Goal: Information Seeking & Learning: Learn about a topic

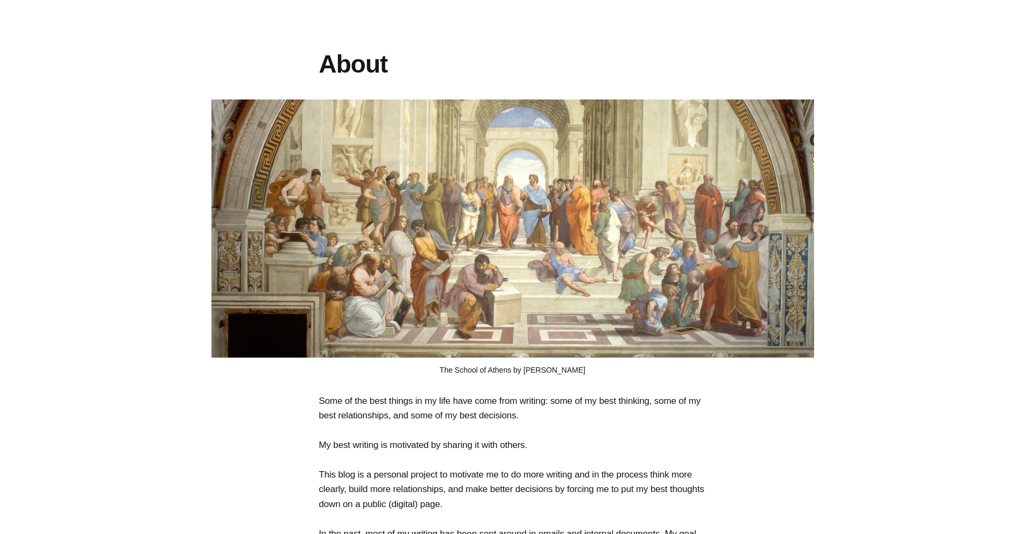
scroll to position [258, 0]
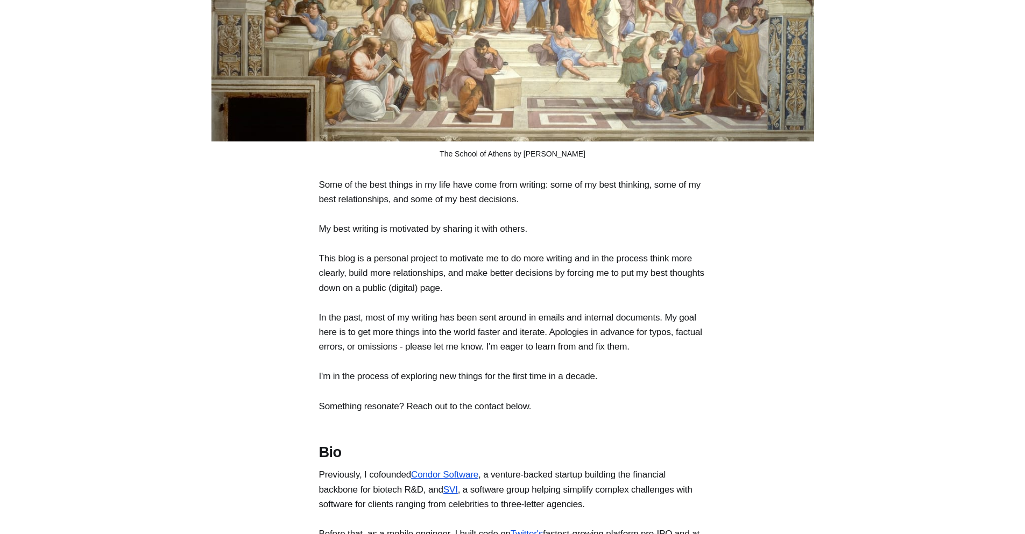
click at [435, 191] on p "Some of the best things in my life have come from writing: some of my best thin…" at bounding box center [513, 192] width 388 height 29
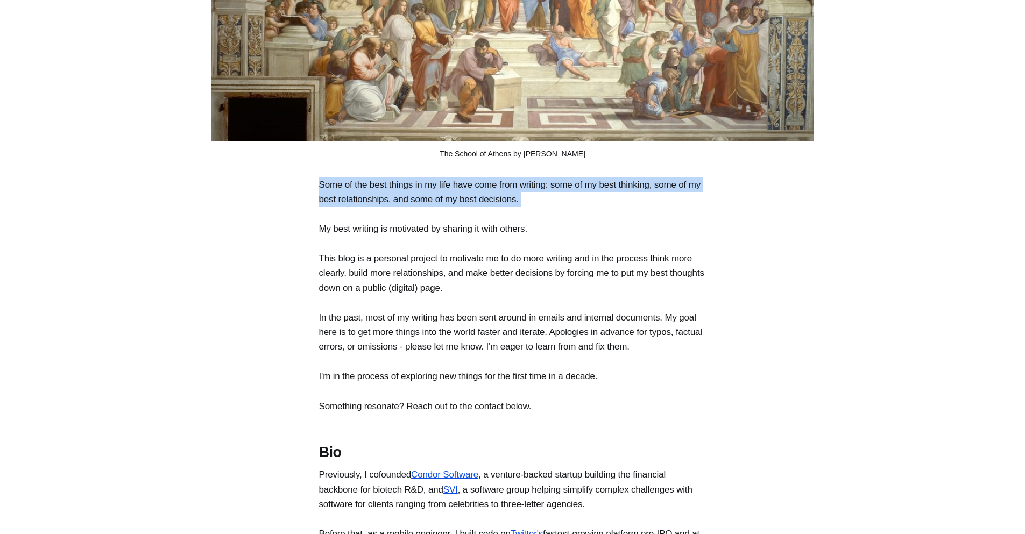
click at [435, 191] on p "Some of the best things in my life have come from writing: some of my best thin…" at bounding box center [513, 192] width 388 height 29
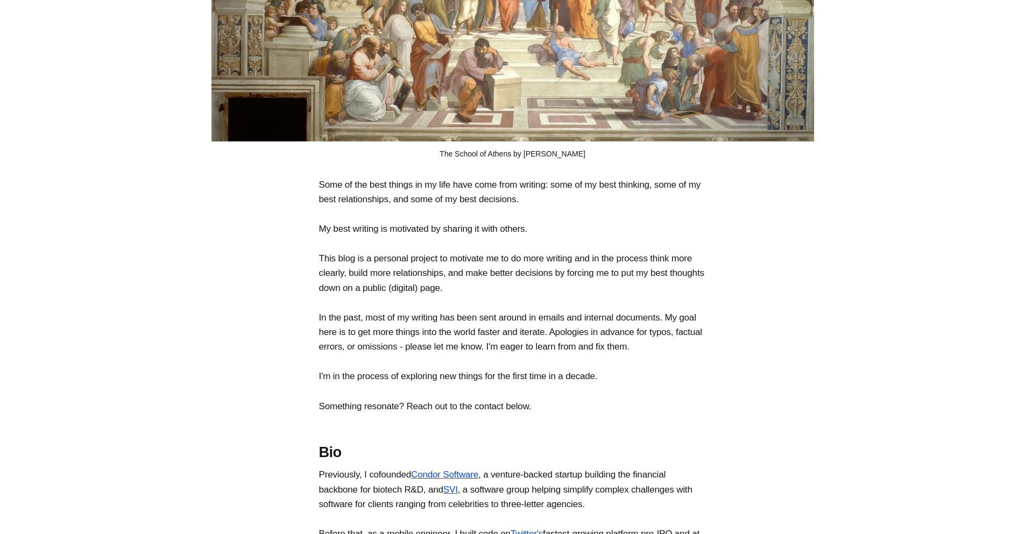
click at [422, 236] on p "My best writing is motivated by sharing it with others." at bounding box center [513, 229] width 388 height 15
click at [409, 279] on p "This blog is a personal project to motivate me to do more writing and in the pr…" at bounding box center [513, 273] width 388 height 44
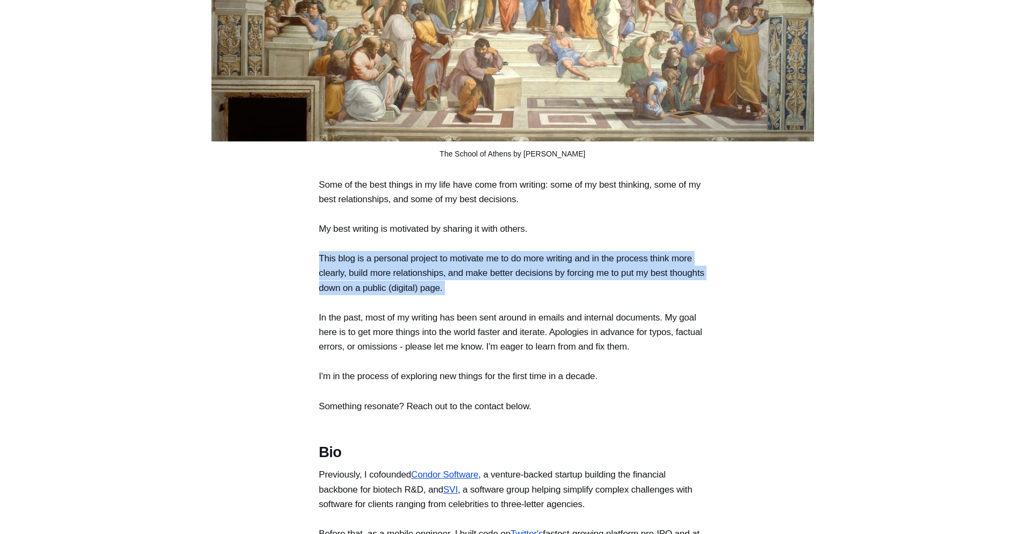
click at [409, 279] on p "This blog is a personal project to motivate me to do more writing and in the pr…" at bounding box center [513, 273] width 388 height 44
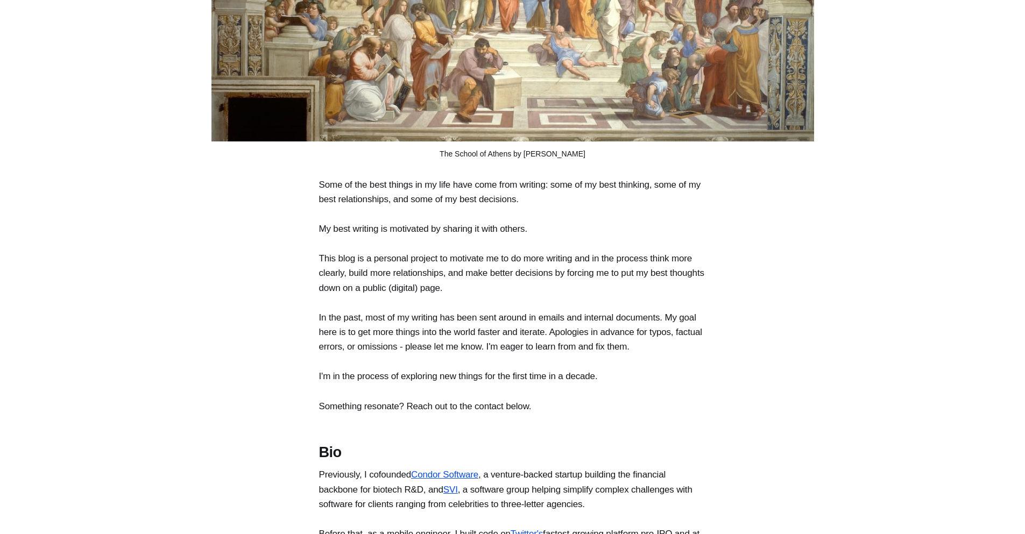
click at [407, 316] on p "In the past, most of my writing has been sent around in emails and internal doc…" at bounding box center [513, 333] width 388 height 44
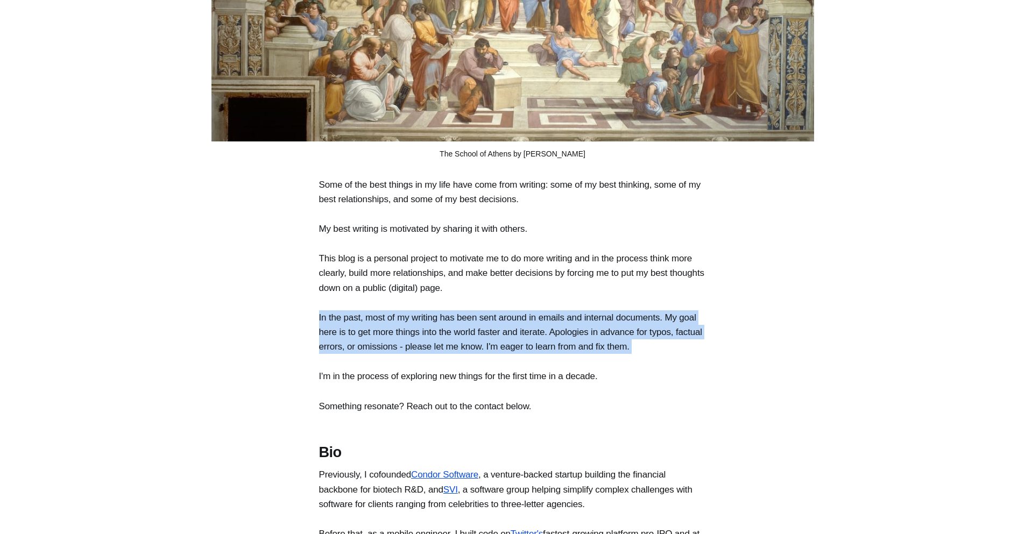
click at [407, 316] on p "In the past, most of my writing has been sent around in emails and internal doc…" at bounding box center [513, 333] width 388 height 44
click at [390, 384] on p "I'm in the process of exploring new things for the first time in a decade." at bounding box center [513, 376] width 388 height 15
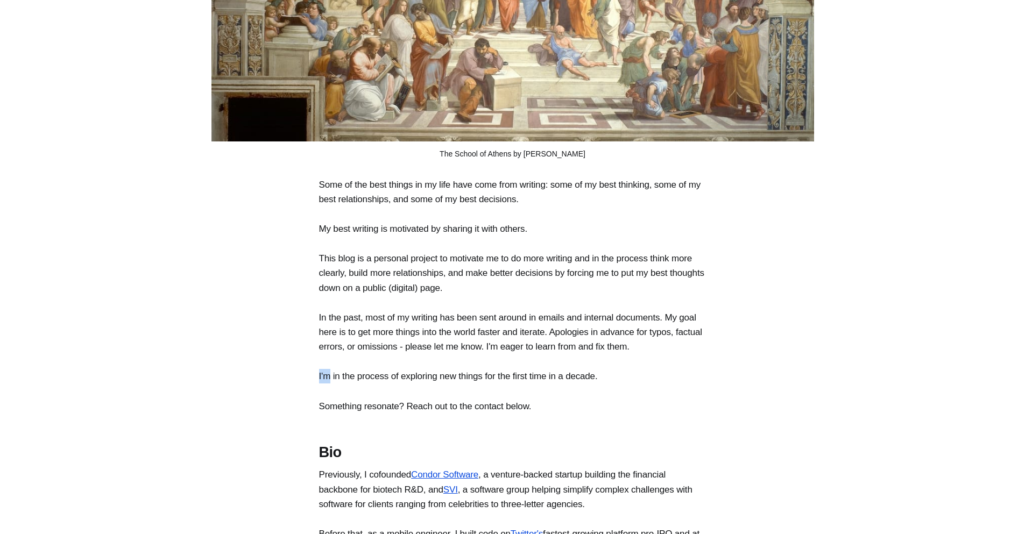
click at [390, 384] on p "I'm in the process of exploring new things for the first time in a decade." at bounding box center [513, 376] width 388 height 15
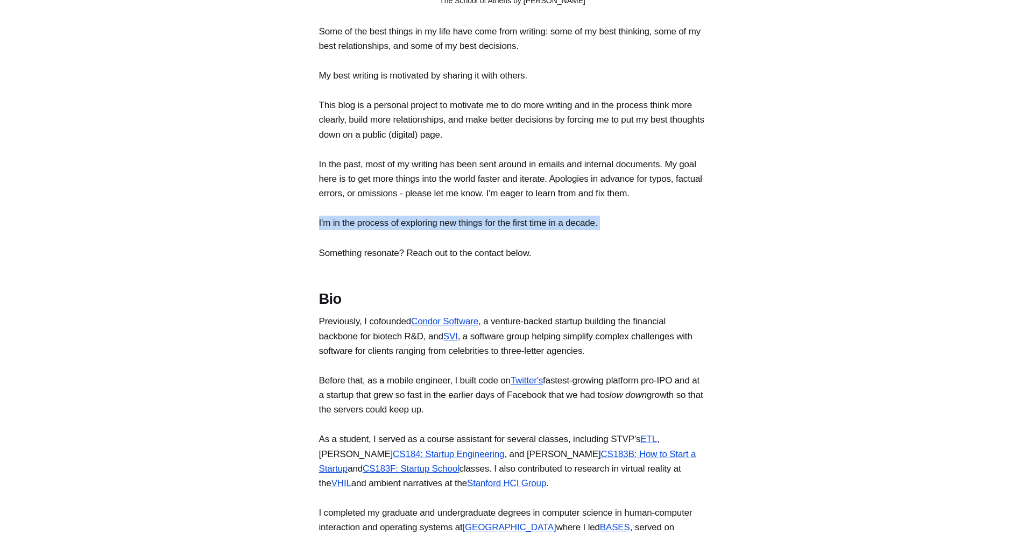
scroll to position [452, 0]
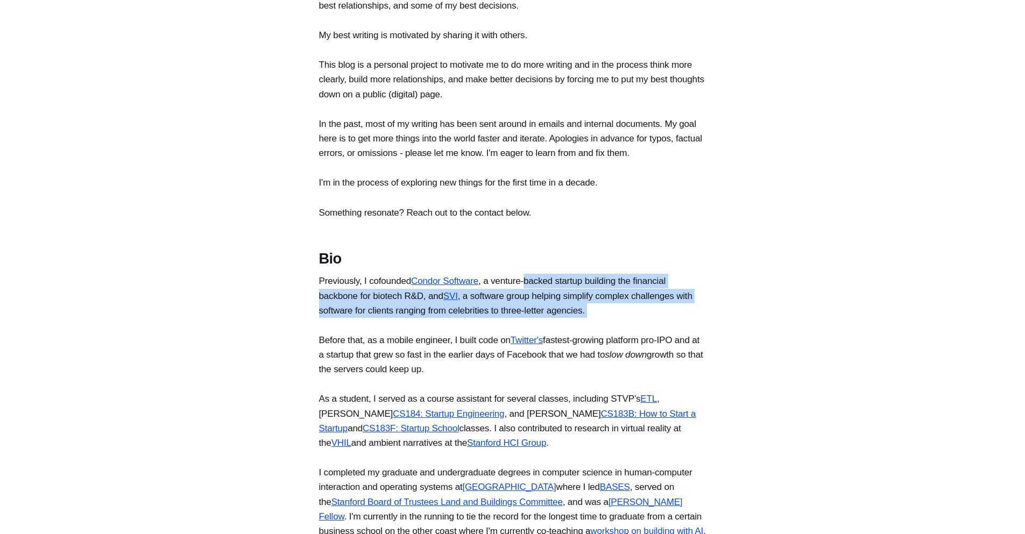
drag, startPoint x: 540, startPoint y: 291, endPoint x: 537, endPoint y: 341, distance: 49.6
click at [537, 341] on section "Some of the best things in my life have come from writing: some of my best thin…" at bounding box center [512, 386] width 1025 height 804
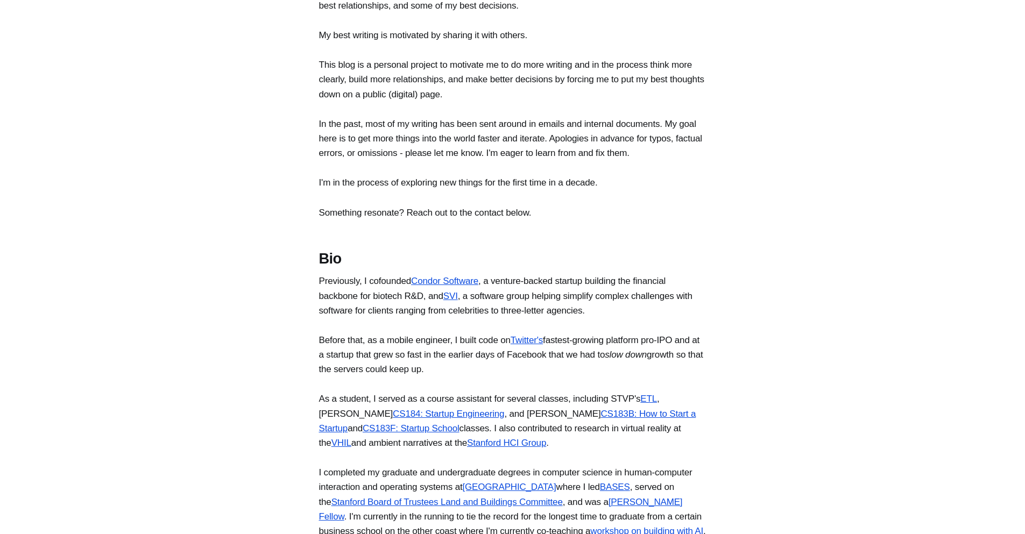
click at [426, 358] on p "Before that, as a mobile engineer, I built code on Twitter's fastest-growing pl…" at bounding box center [513, 355] width 388 height 44
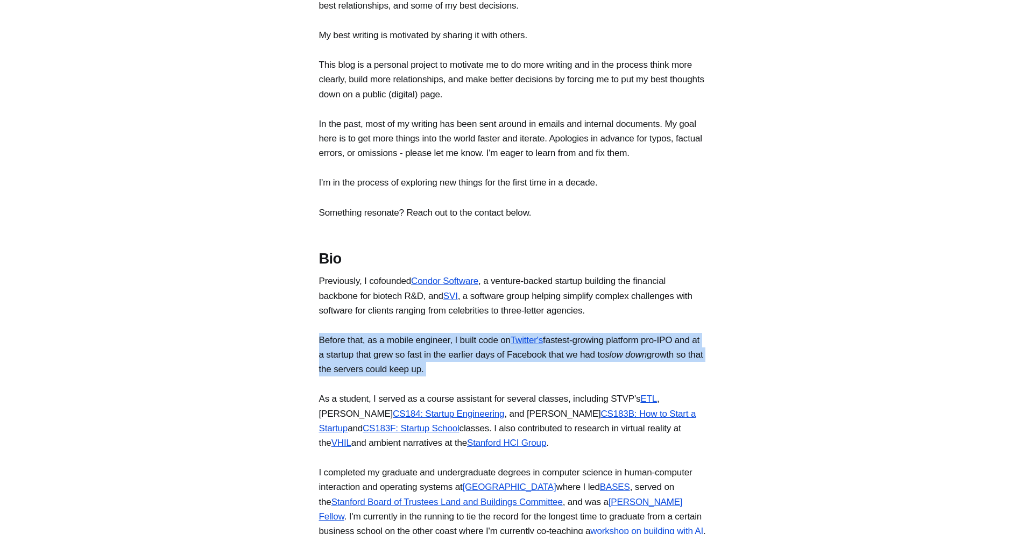
click at [426, 358] on p "Before that, as a mobile engineer, I built code on Twitter's fastest-growing pl…" at bounding box center [513, 355] width 388 height 44
click at [423, 362] on p "Before that, as a mobile engineer, I built code on Twitter's fastest-growing pl…" at bounding box center [513, 355] width 388 height 44
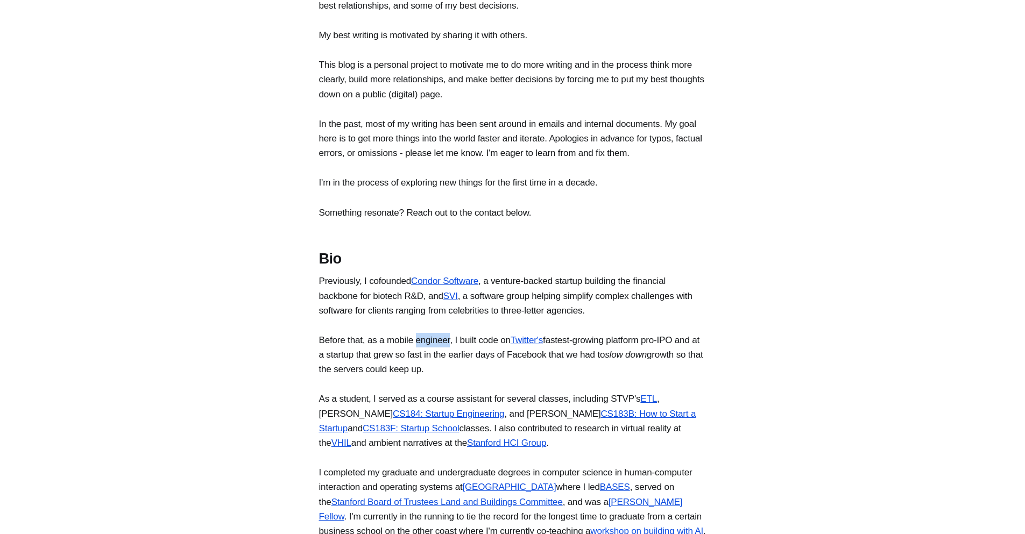
click at [423, 362] on p "Before that, as a mobile engineer, I built code on Twitter's fastest-growing pl…" at bounding box center [513, 355] width 388 height 44
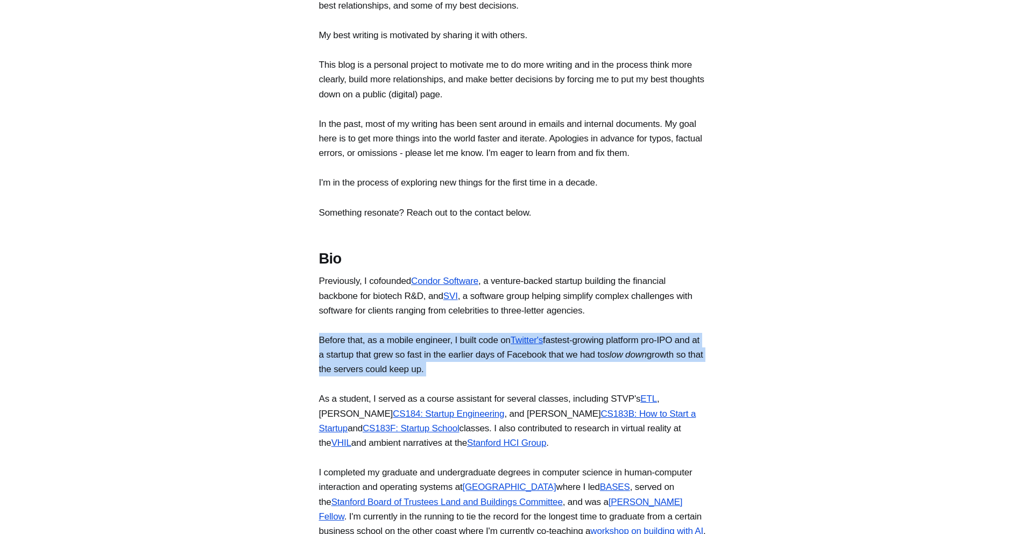
click at [423, 362] on p "Before that, as a mobile engineer, I built code on Twitter's fastest-growing pl…" at bounding box center [513, 355] width 388 height 44
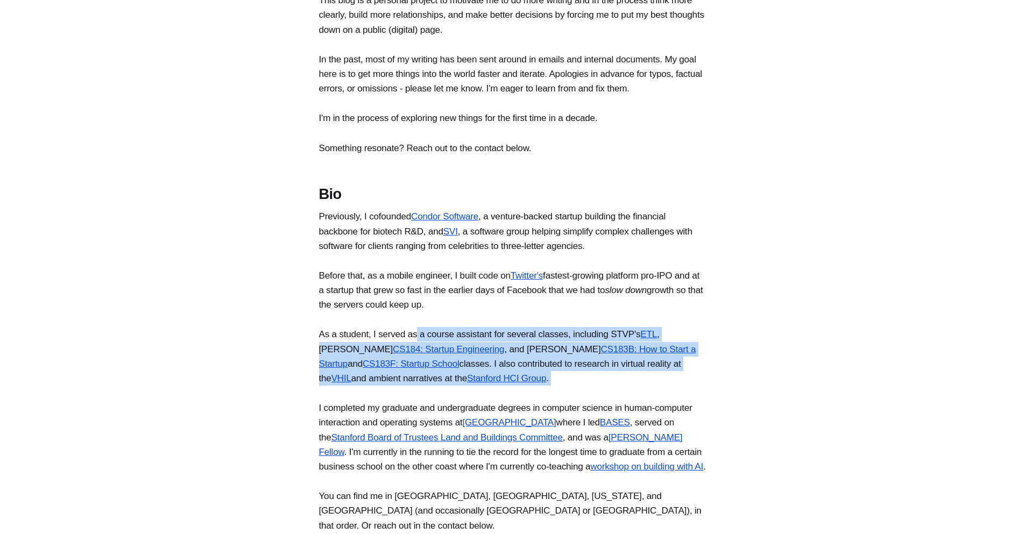
drag, startPoint x: 467, startPoint y: 408, endPoint x: 431, endPoint y: 398, distance: 36.8
click at [431, 398] on section "Some of the best things in my life have come from writing: some of my best thin…" at bounding box center [512, 321] width 1025 height 804
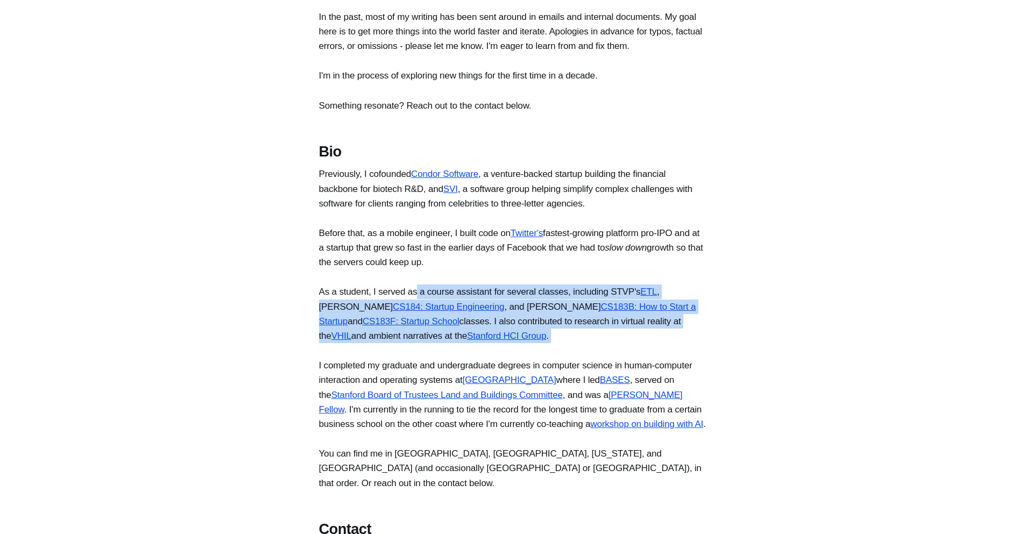
scroll to position [581, 0]
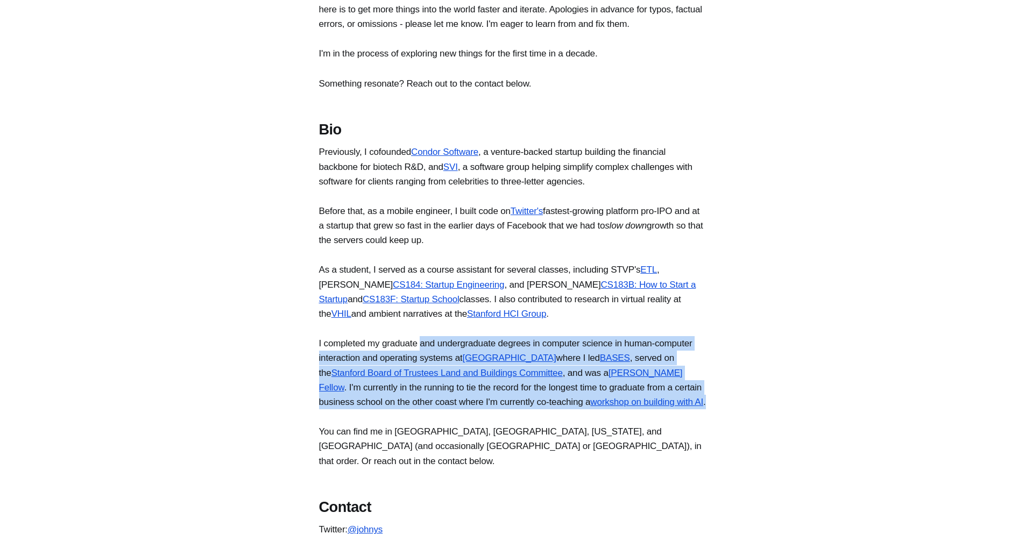
drag, startPoint x: 426, startPoint y: 364, endPoint x: 492, endPoint y: 433, distance: 95.5
click at [492, 410] on p "I completed my graduate and undergraduate degrees in computer science in human-…" at bounding box center [513, 372] width 388 height 73
drag, startPoint x: 497, startPoint y: 429, endPoint x: 334, endPoint y: 358, distance: 177.9
click at [324, 363] on p "I completed my graduate and undergraduate degrees in computer science in human-…" at bounding box center [513, 372] width 388 height 73
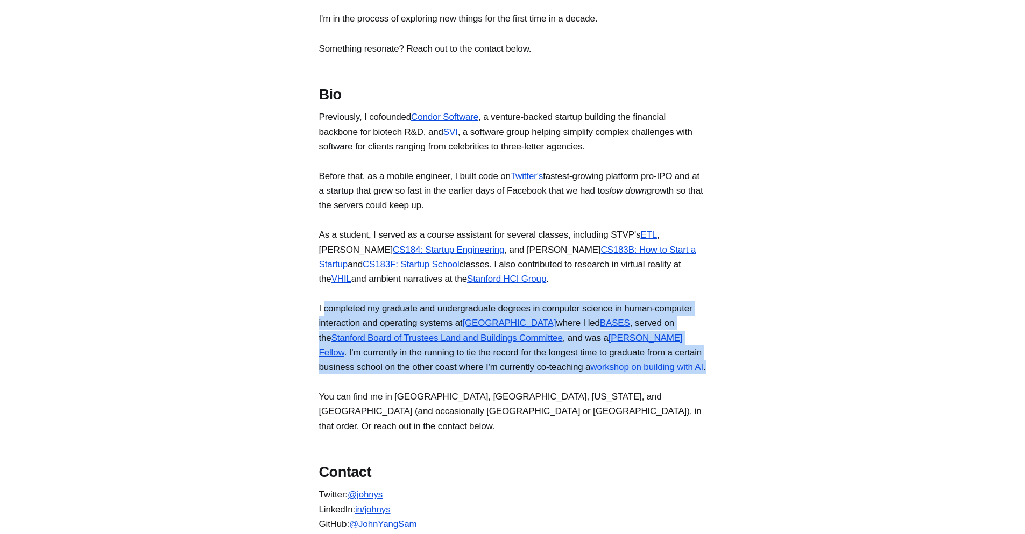
scroll to position [710, 0]
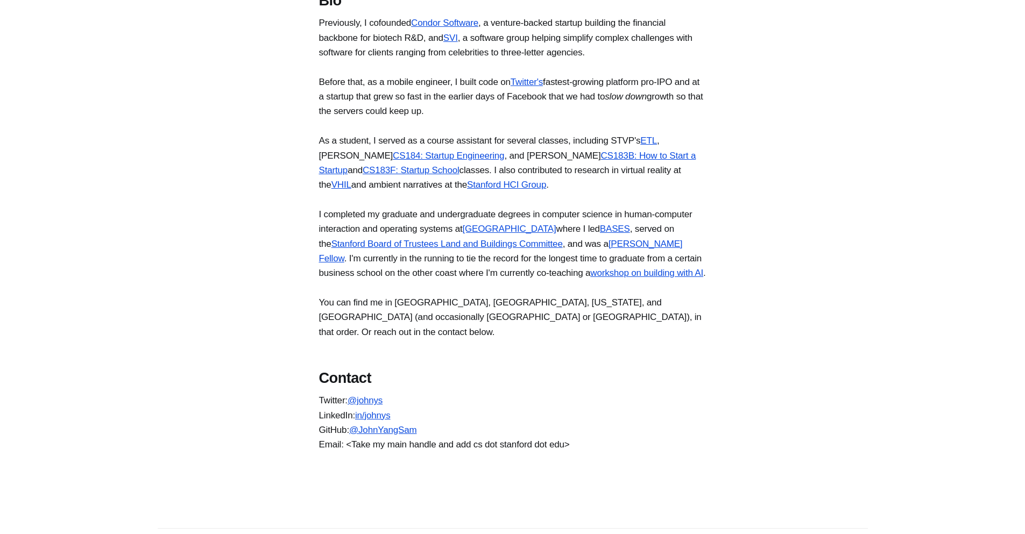
click at [367, 331] on p "You can find me in Boston, San Francisco, New York, and Los Angeles (and occasi…" at bounding box center [513, 317] width 388 height 44
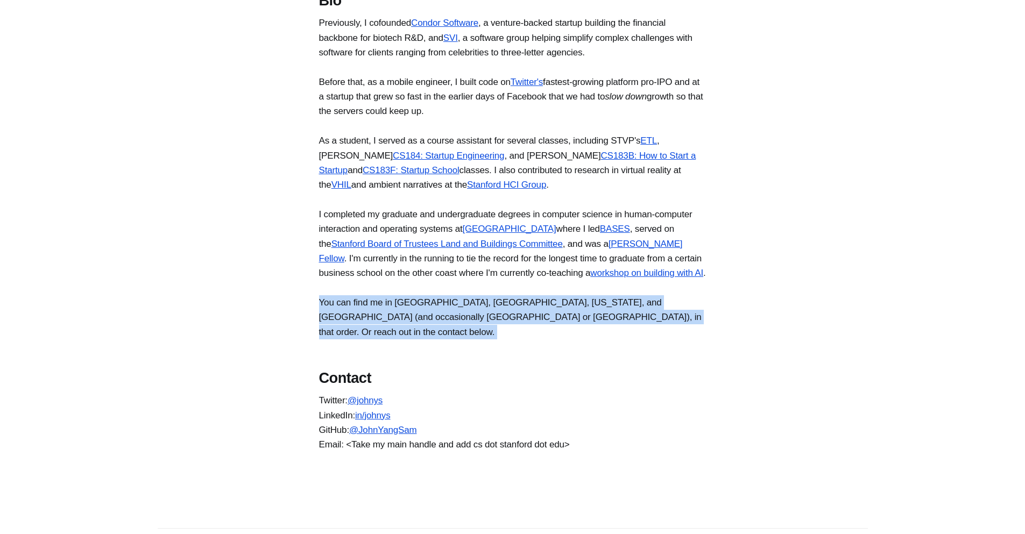
click at [367, 331] on p "You can find me in Boston, San Francisco, New York, and Los Angeles (and occasi…" at bounding box center [513, 317] width 388 height 44
drag, startPoint x: 367, startPoint y: 331, endPoint x: 351, endPoint y: 330, distance: 15.1
click at [351, 330] on p "You can find me in Boston, San Francisco, New York, and Los Angeles (and occasi…" at bounding box center [513, 317] width 388 height 44
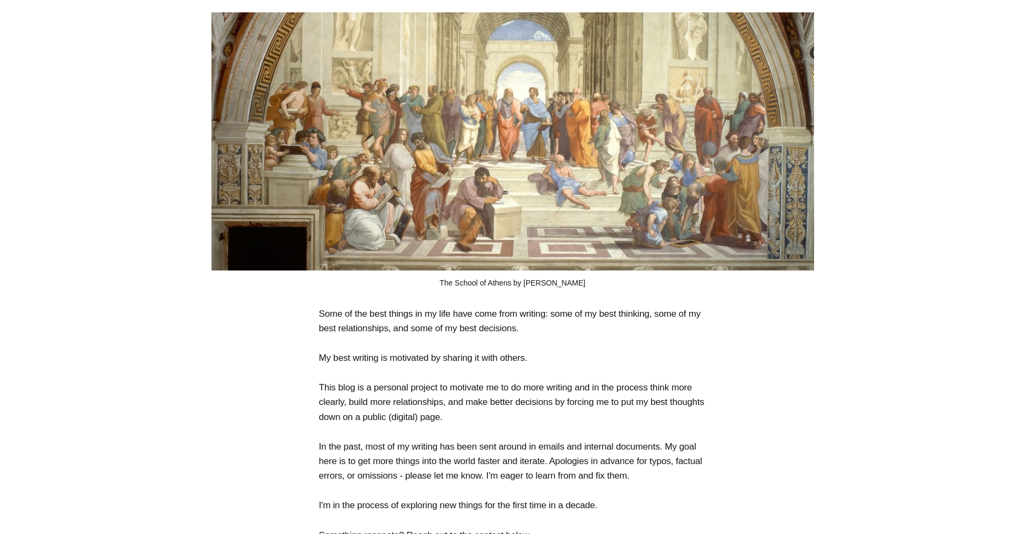
scroll to position [0, 0]
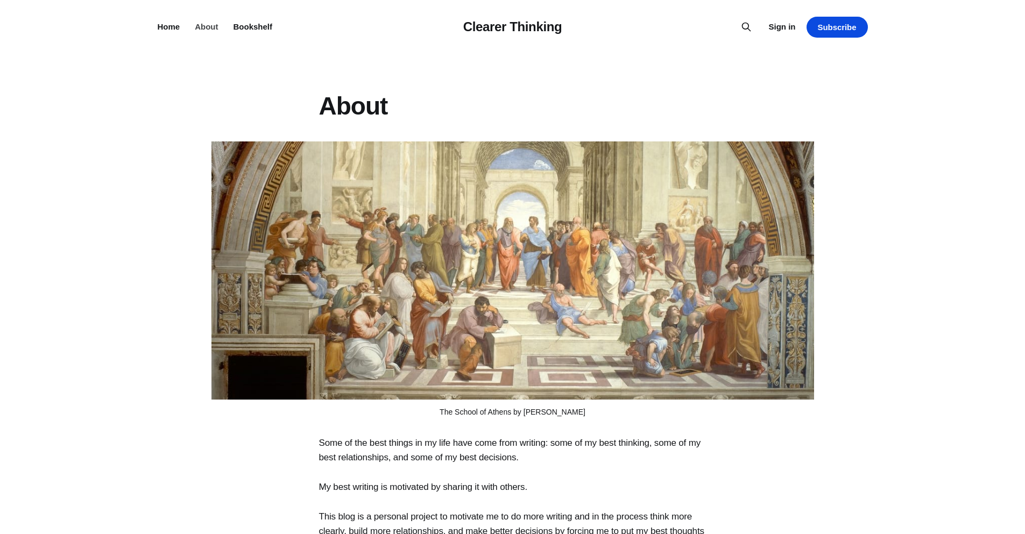
click at [207, 25] on link "About" at bounding box center [206, 26] width 23 height 9
click at [249, 13] on div "Clearer Thinking Home About Bookshelf Sign in Subscribe" at bounding box center [513, 27] width 710 height 54
click at [248, 21] on li "Bookshelf" at bounding box center [253, 26] width 39 height 13
click at [156, 29] on header "Clearer Thinking Home About Bookshelf Sign in Subscribe" at bounding box center [512, 27] width 1025 height 54
click at [156, 30] on header "Clearer Thinking Home About Bookshelf Sign in Subscribe" at bounding box center [512, 27] width 1025 height 54
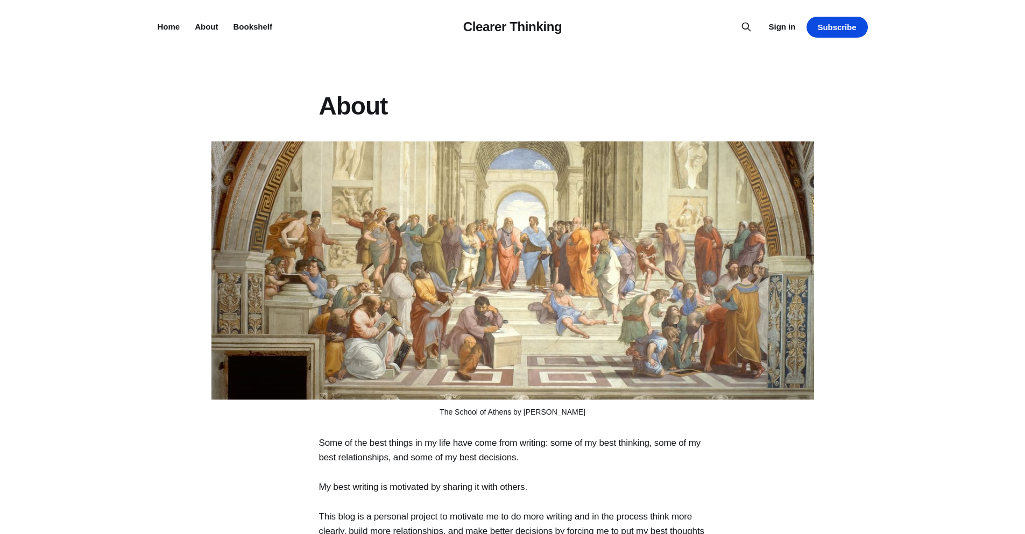
click at [157, 27] on header "Clearer Thinking Home About Bookshelf Sign in Subscribe" at bounding box center [512, 27] width 1025 height 54
click at [164, 27] on link "Home" at bounding box center [169, 26] width 23 height 9
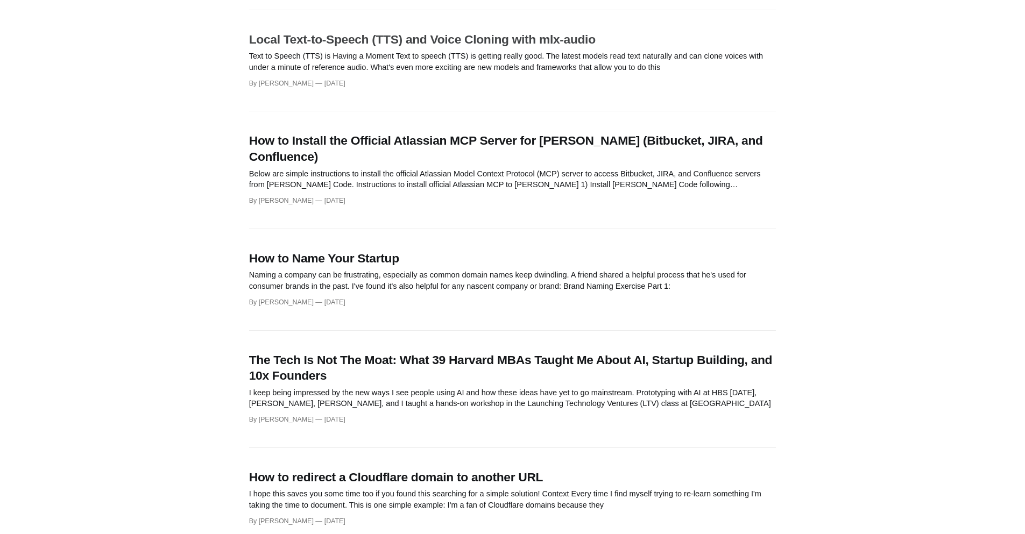
scroll to position [194, 0]
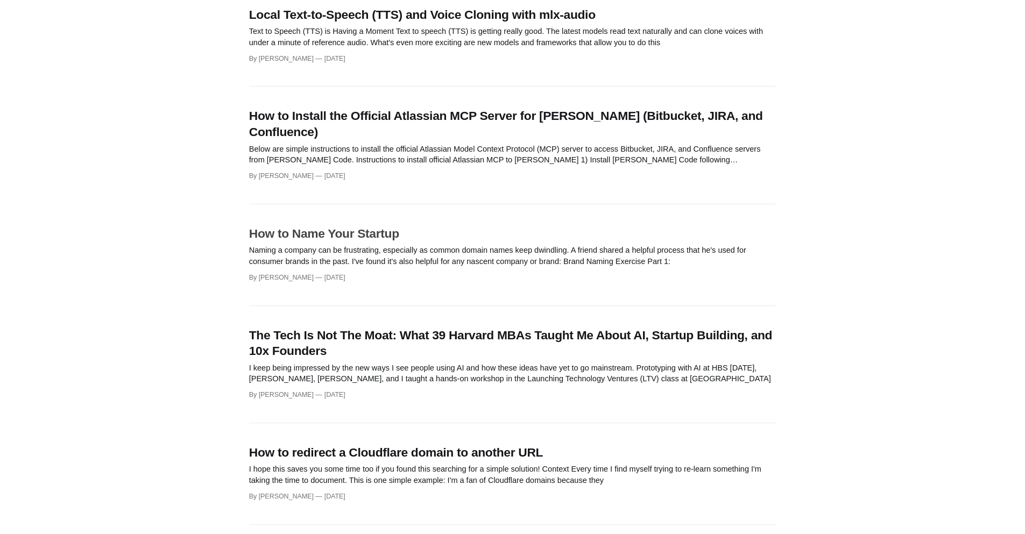
click at [361, 232] on h3 "How to Name Your Startup" at bounding box center [512, 234] width 527 height 16
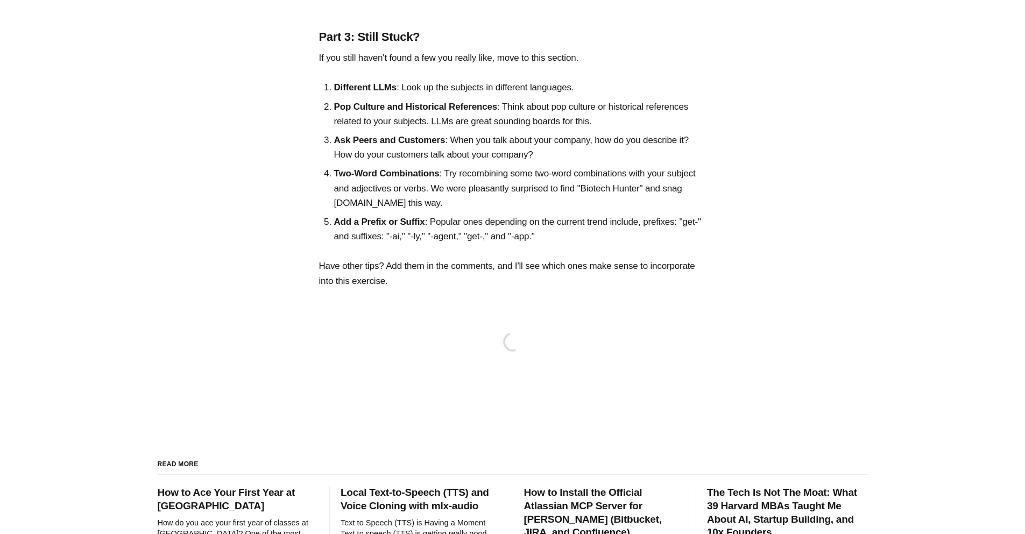
scroll to position [1098, 0]
